Goal: Find specific fact: Find specific fact

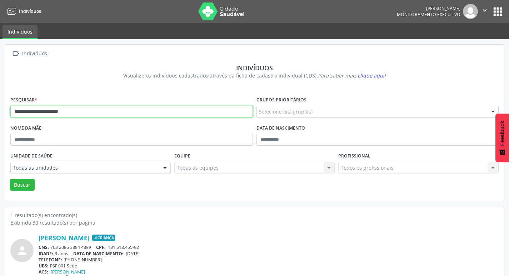
scroll to position [15, 0]
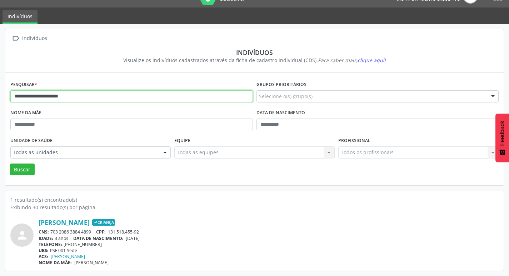
drag, startPoint x: 0, startPoint y: 0, endPoint x: 0, endPoint y: 89, distance: 89.0
click at [0, 89] on div "**********" at bounding box center [254, 150] width 509 height 252
type input "*********"
click at [10, 164] on button "Buscar" at bounding box center [22, 170] width 25 height 12
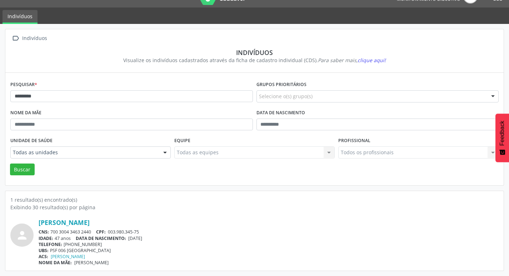
drag, startPoint x: 51, startPoint y: 232, endPoint x: 90, endPoint y: 232, distance: 39.7
click at [91, 232] on div "CNS: 700 3004 3463 2440 CPF: 003.980.345-75" at bounding box center [269, 232] width 460 height 6
copy div "700 3004 3463 2440"
drag, startPoint x: 95, startPoint y: 95, endPoint x: 5, endPoint y: 58, distance: 97.3
click at [0, 71] on div " Indivíduos Indivíduos Visualize os indivíduos cadastrados através da ficha de…" at bounding box center [254, 150] width 509 height 252
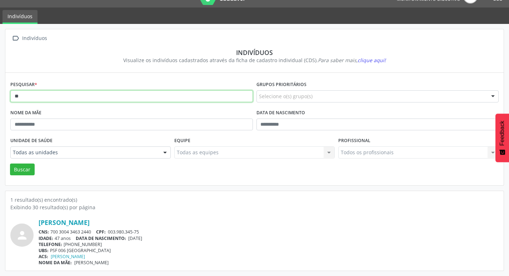
type input "*"
type input "**********"
click at [10, 164] on button "Buscar" at bounding box center [22, 170] width 25 height 12
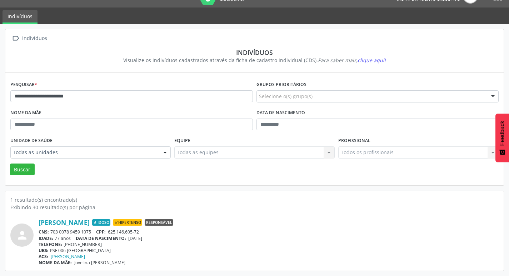
drag, startPoint x: 51, startPoint y: 233, endPoint x: 92, endPoint y: 232, distance: 41.1
click at [92, 232] on div "CNS: 703 0078 9459 1075 CPF: 625.146.605-72" at bounding box center [269, 232] width 460 height 6
copy div "703 0078 9459 1075"
